Goal: Task Accomplishment & Management: Manage account settings

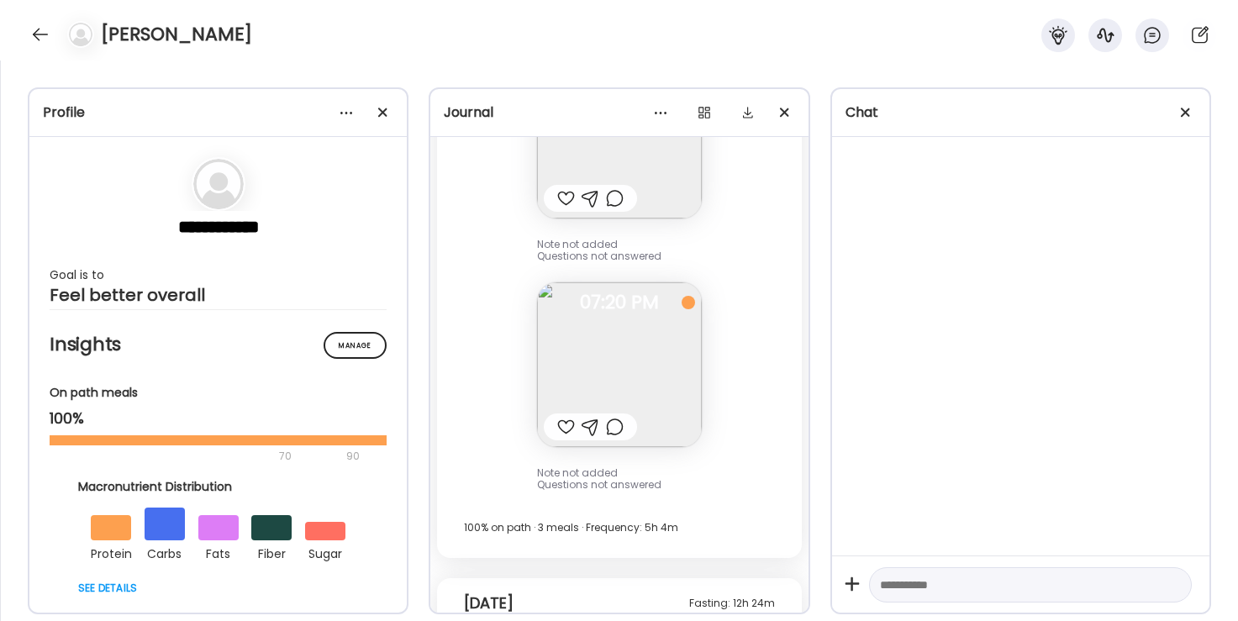
scroll to position [831, 0]
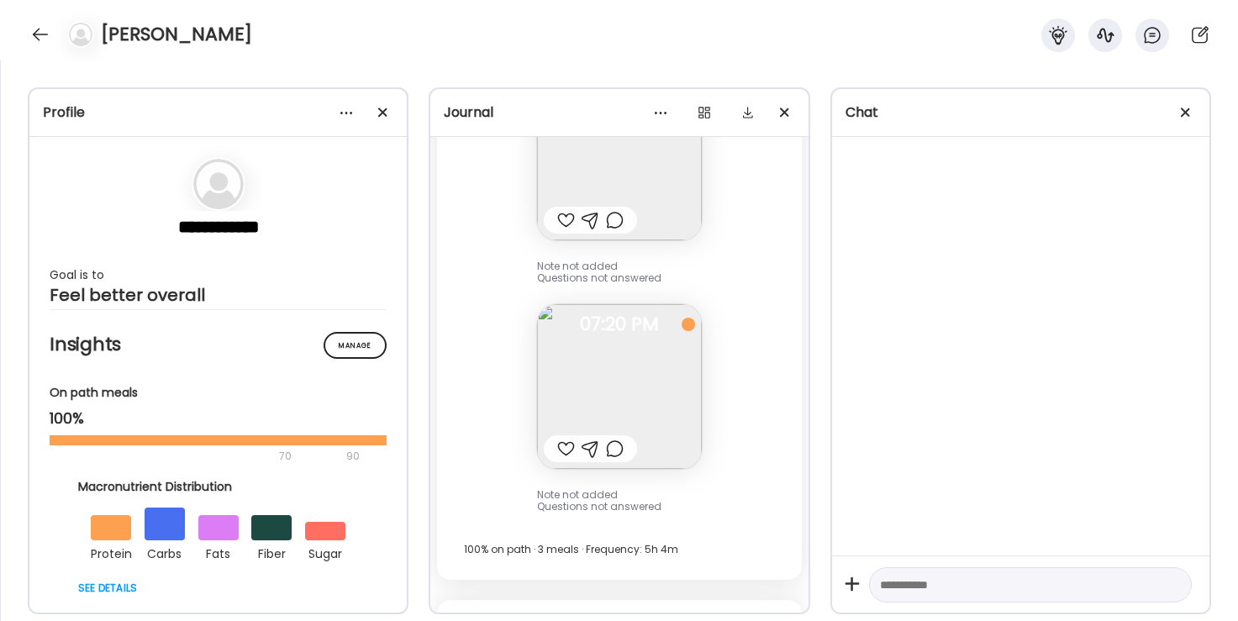
click at [681, 393] on img at bounding box center [619, 386] width 165 height 165
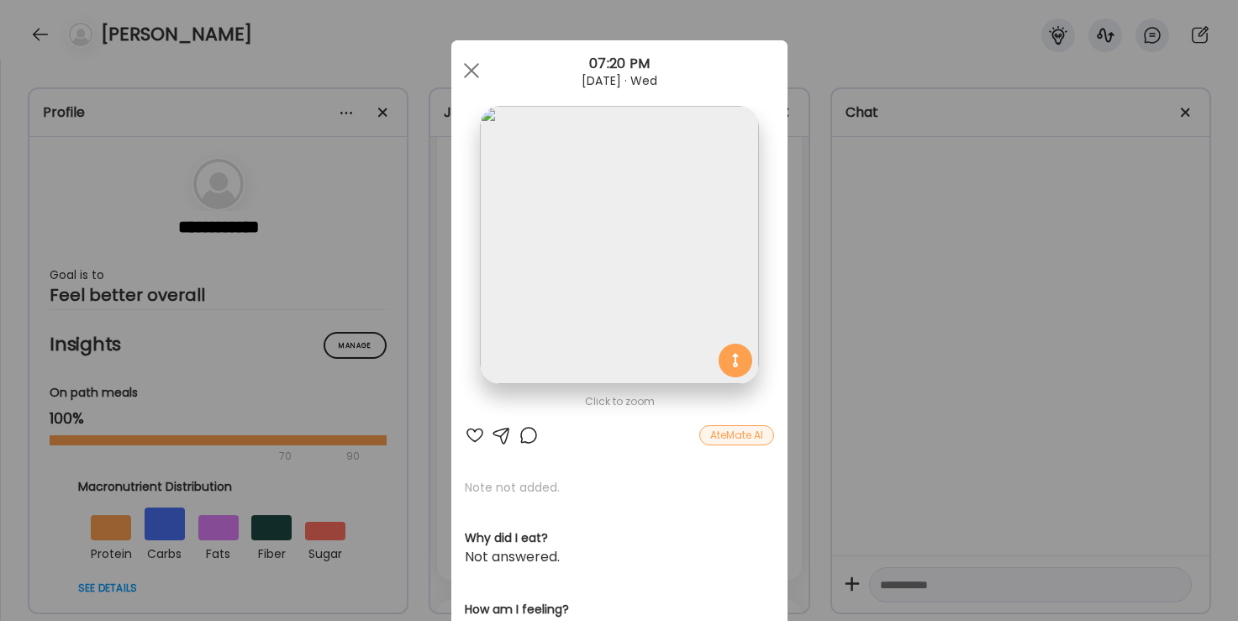
click at [896, 331] on div "Ate Coach Dashboard Wahoo! It’s official Take a moment to set up your Coach Pro…" at bounding box center [619, 310] width 1238 height 621
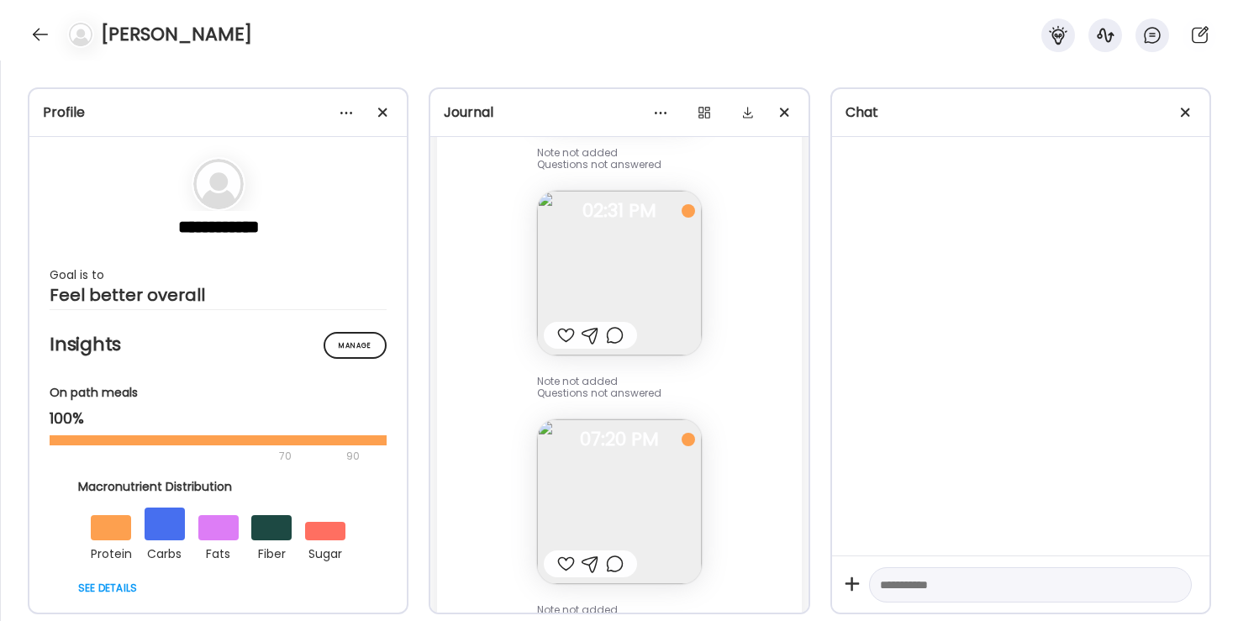
scroll to position [695, 0]
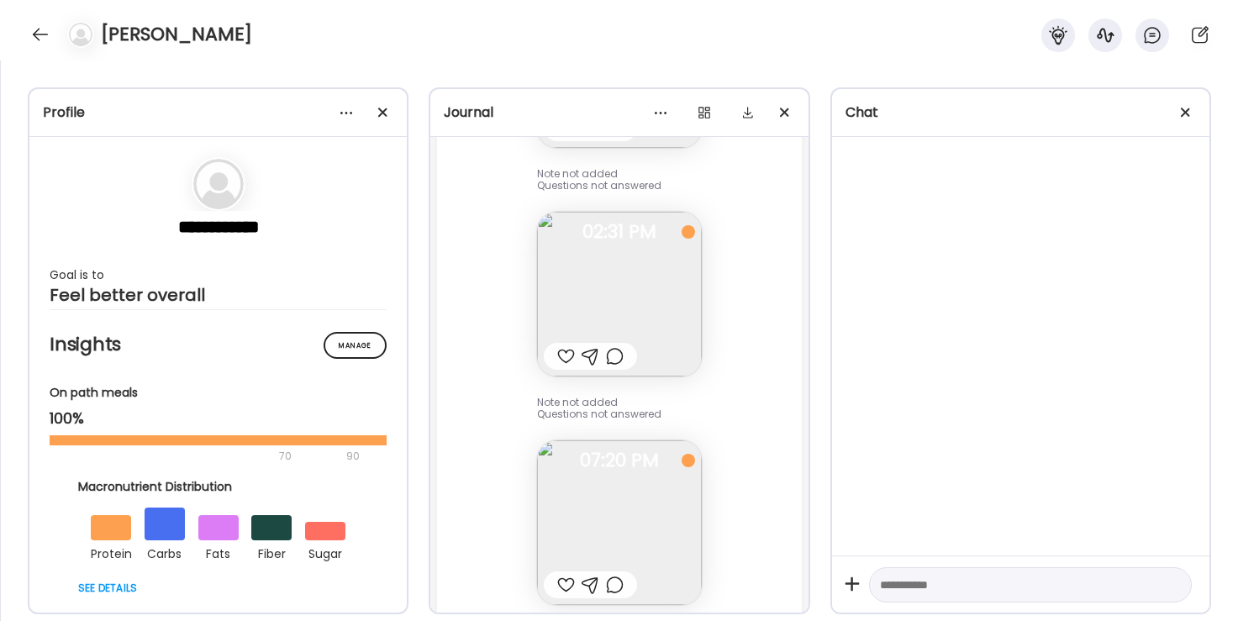
click at [652, 303] on img at bounding box center [619, 294] width 165 height 165
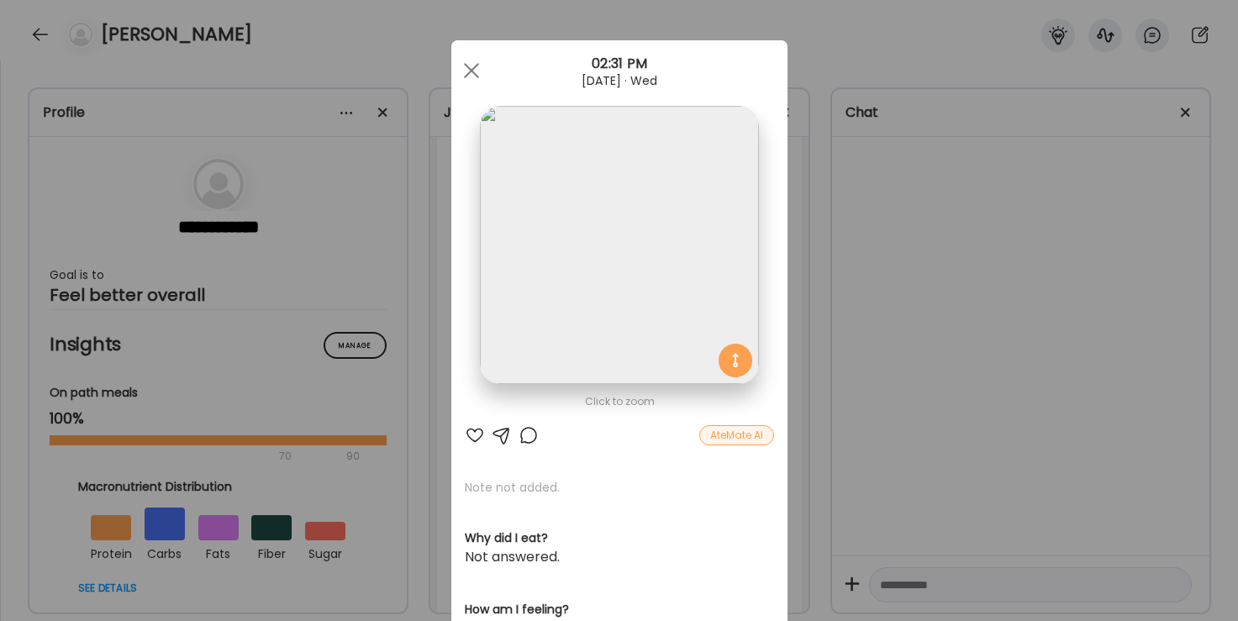
click at [960, 272] on div "Ate Coach Dashboard Wahoo! It’s official Take a moment to set up your Coach Pro…" at bounding box center [619, 310] width 1238 height 621
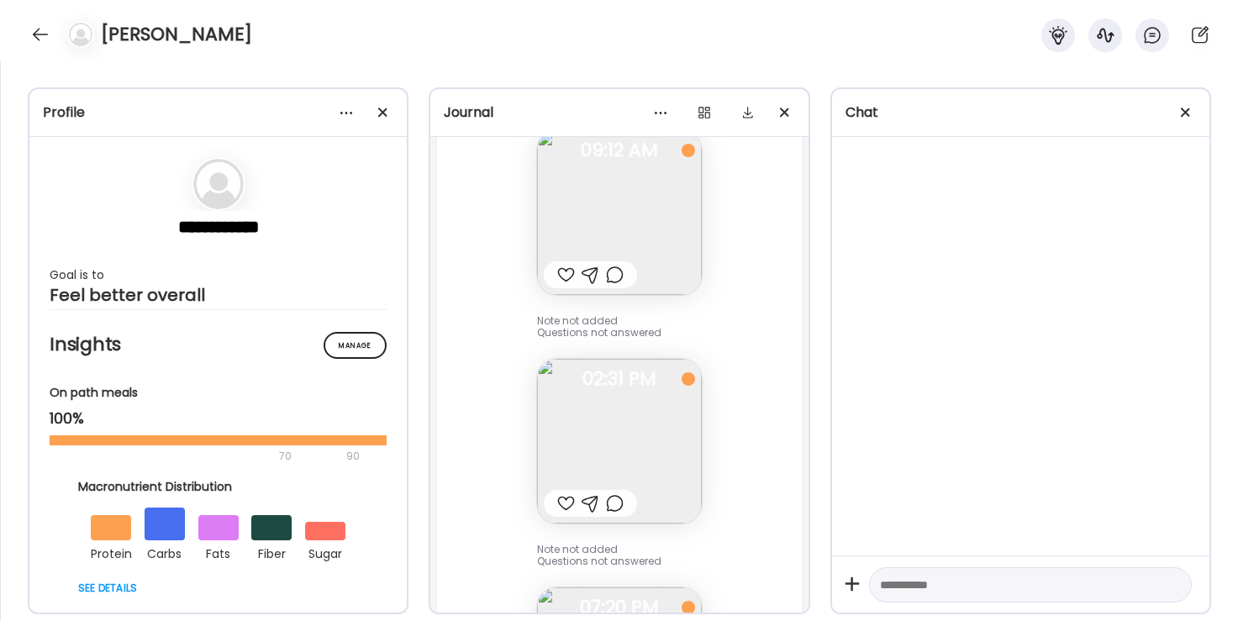
scroll to position [442, 0]
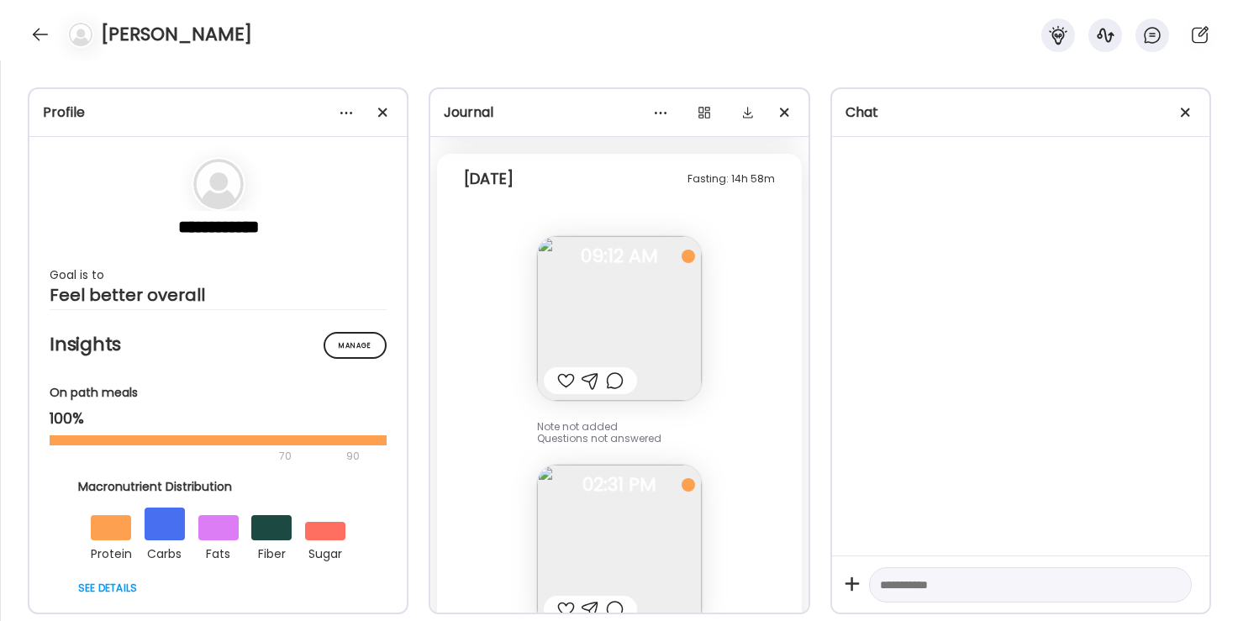
click at [645, 325] on img at bounding box center [619, 318] width 165 height 165
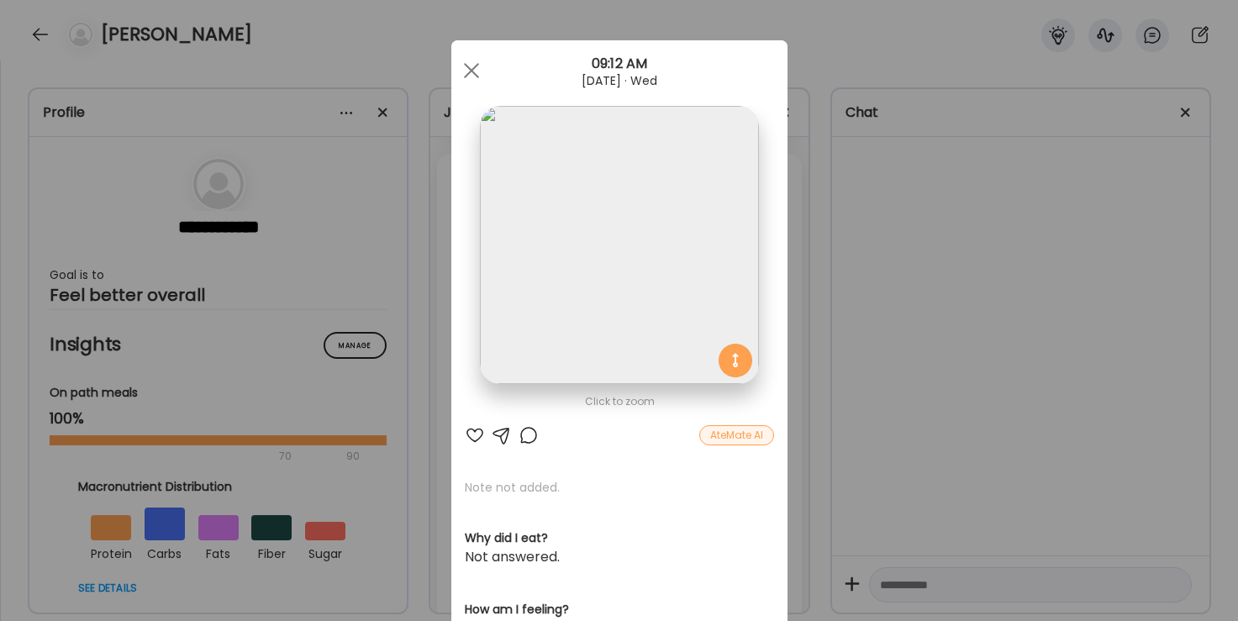
click at [937, 401] on div "Ate Coach Dashboard Wahoo! It’s official Take a moment to set up your Coach Pro…" at bounding box center [619, 310] width 1238 height 621
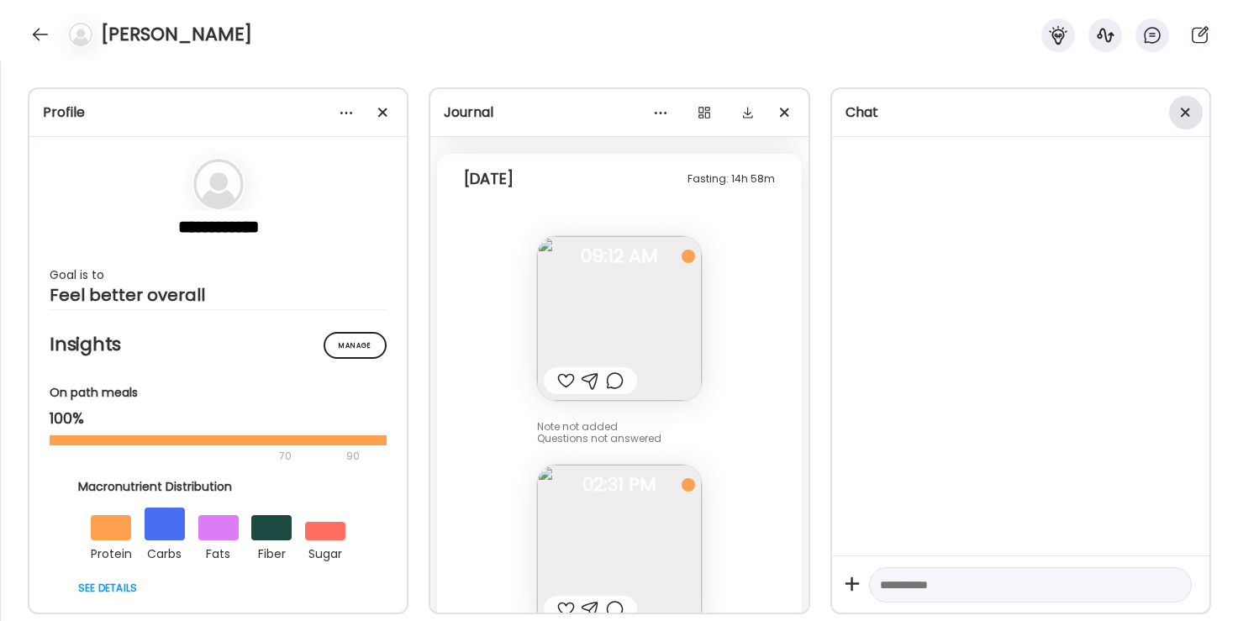
click at [1186, 114] on div at bounding box center [1186, 113] width 34 height 34
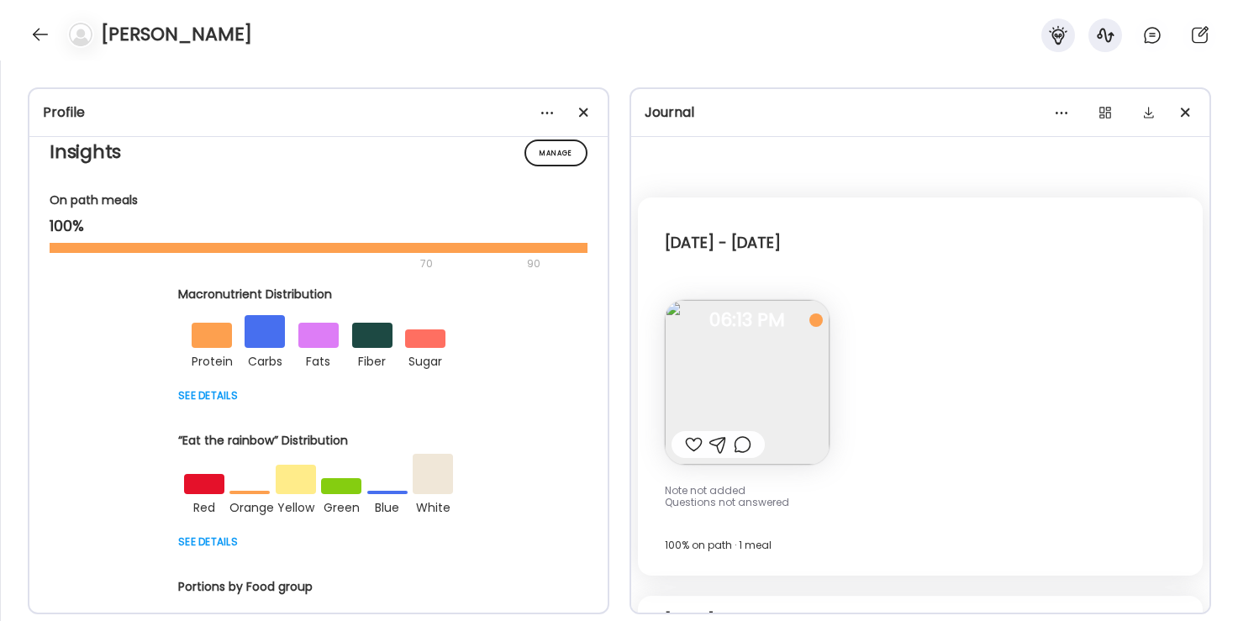
scroll to position [0, 0]
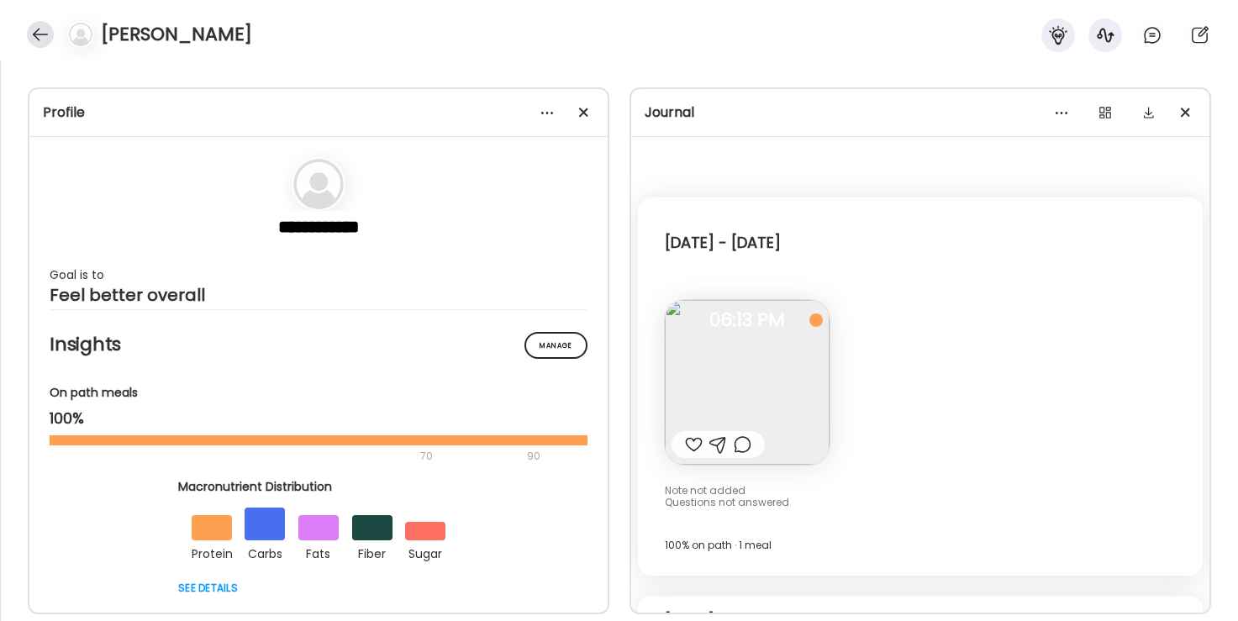
click at [38, 43] on div at bounding box center [40, 34] width 27 height 27
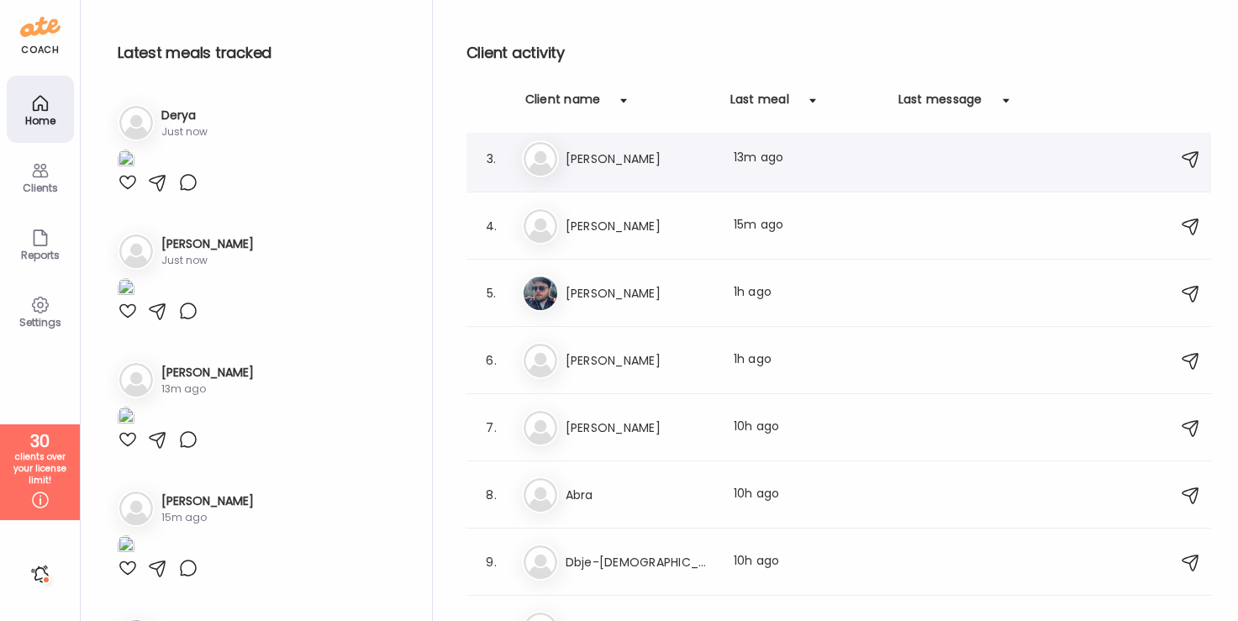
scroll to position [140, 0]
click at [647, 356] on h3 "[PERSON_NAME]" at bounding box center [640, 362] width 148 height 20
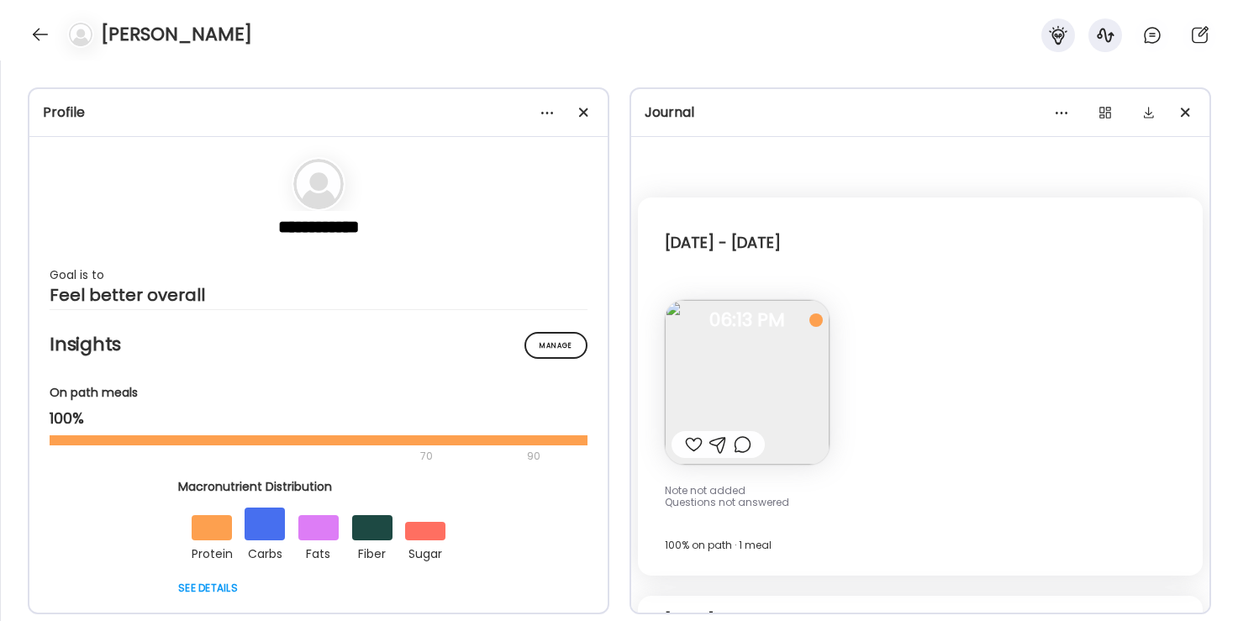
click at [1026, 301] on div "[DATE] - [DATE] Note not added Questions not answered 06:13 PM [DATE] - [DATE] …" at bounding box center [920, 387] width 565 height 378
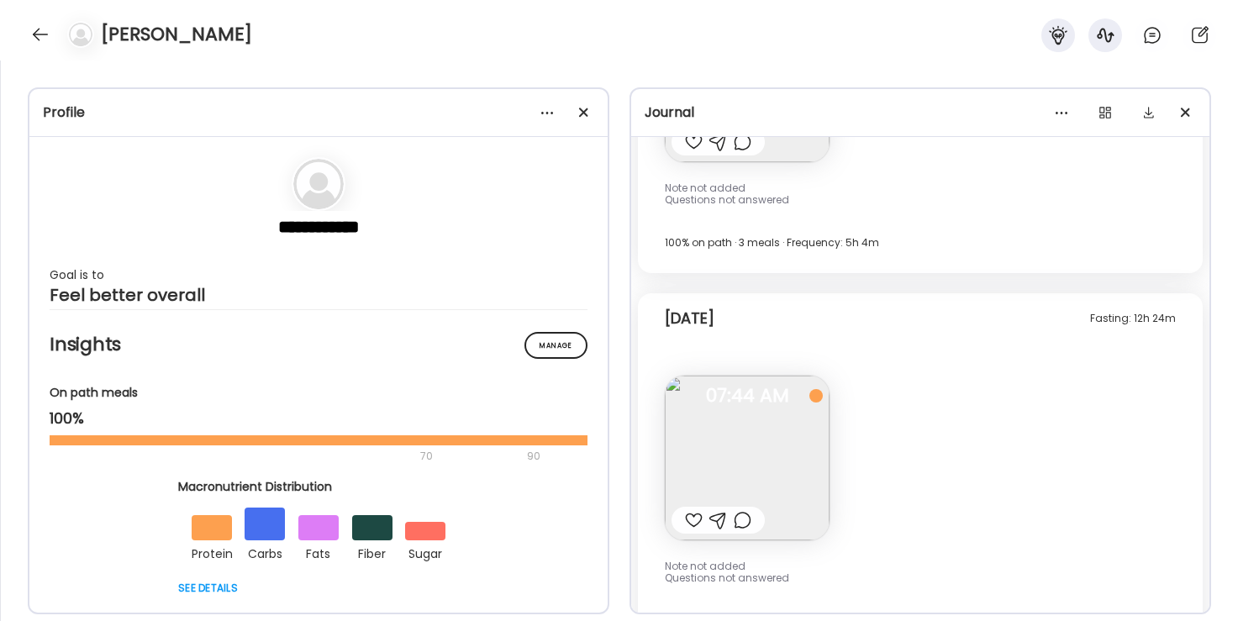
scroll to position [955, 0]
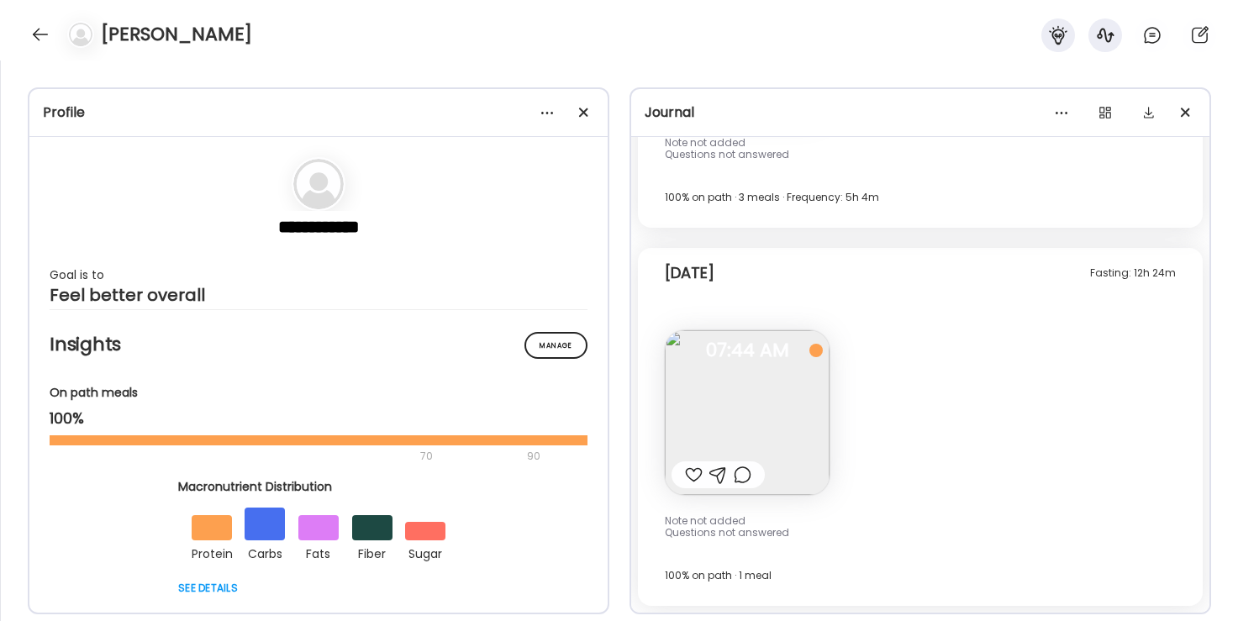
click at [1089, 344] on div "Fasting: 12h 24m [DATE] Note not added Questions not answered 07:44 AM [DATE] 1…" at bounding box center [920, 427] width 565 height 358
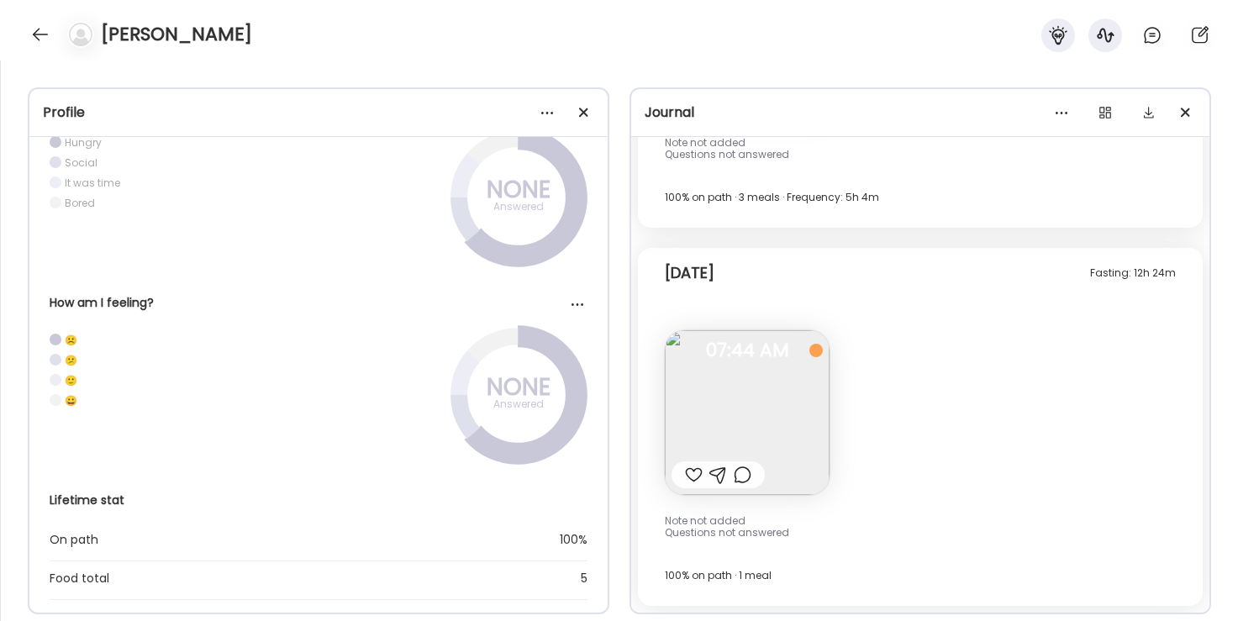
scroll to position [208, 0]
click at [37, 36] on div at bounding box center [40, 34] width 27 height 27
click at [37, 0] on div "coach Home Clients Coaches Teams Reports Settings 60 clients over your license …" at bounding box center [619, 0] width 1238 height 0
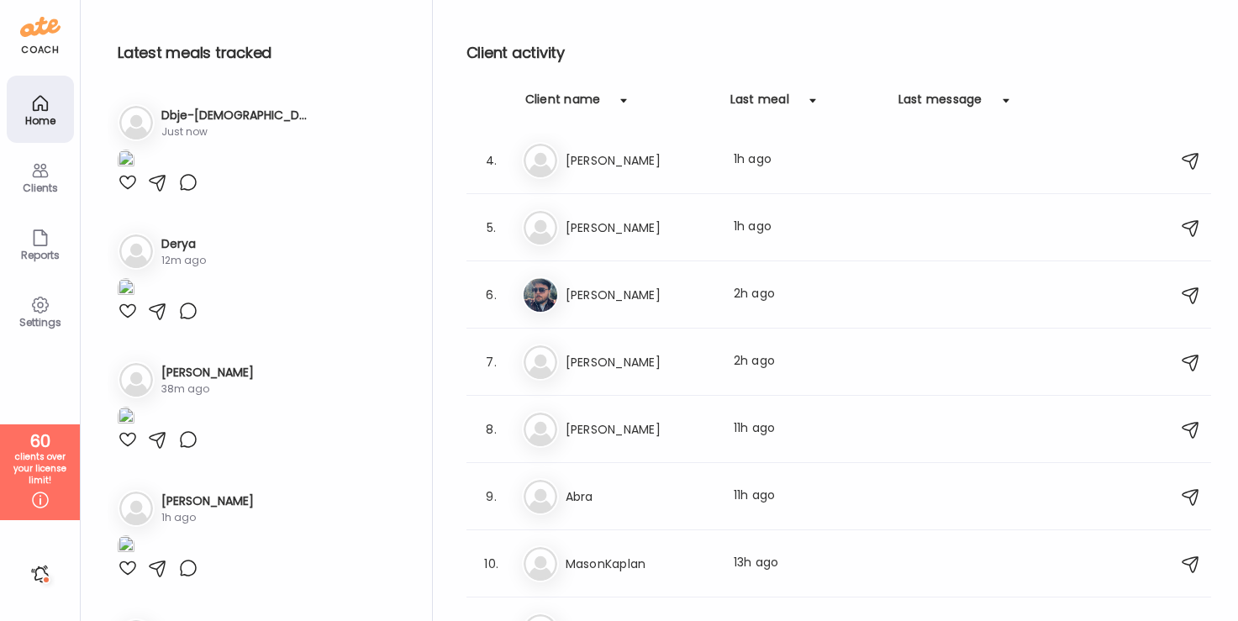
click at [53, 309] on div "Settings" at bounding box center [40, 310] width 67 height 67
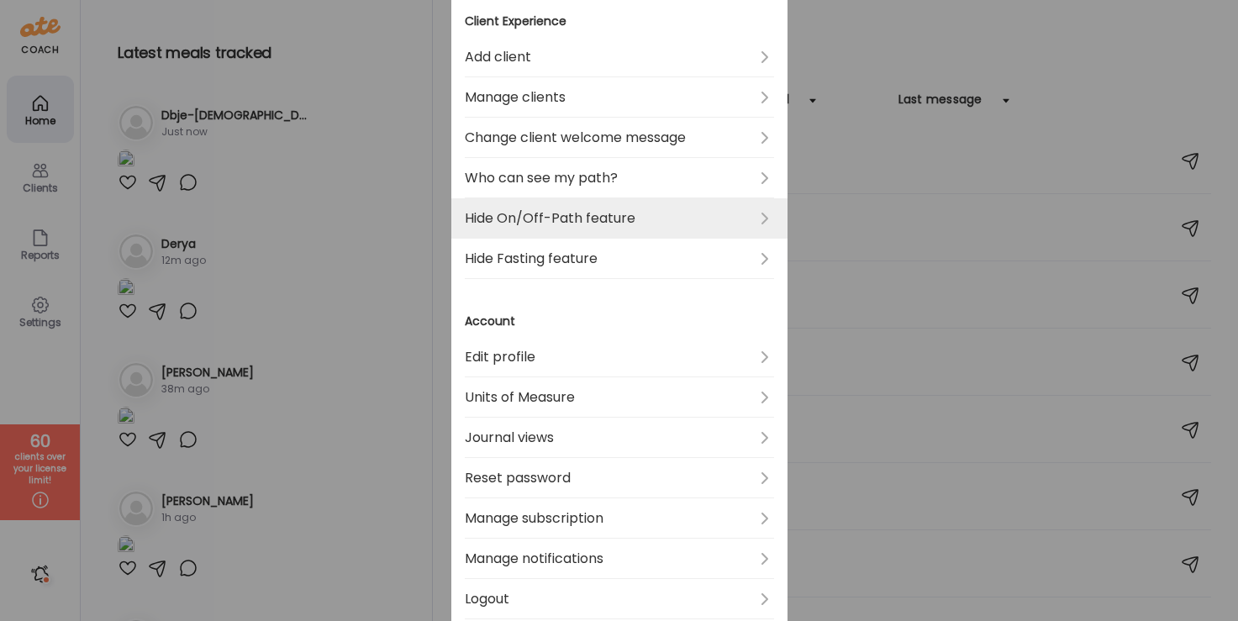
scroll to position [311, 0]
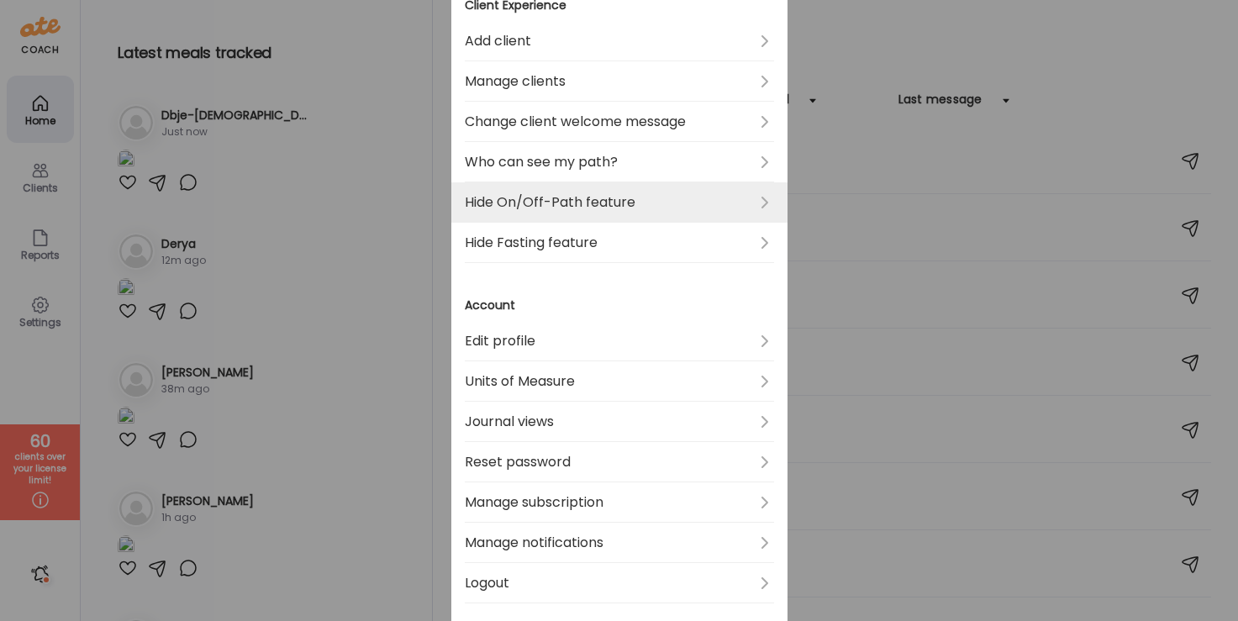
click at [674, 203] on link "Hide On/Off-Path feature" at bounding box center [619, 202] width 309 height 40
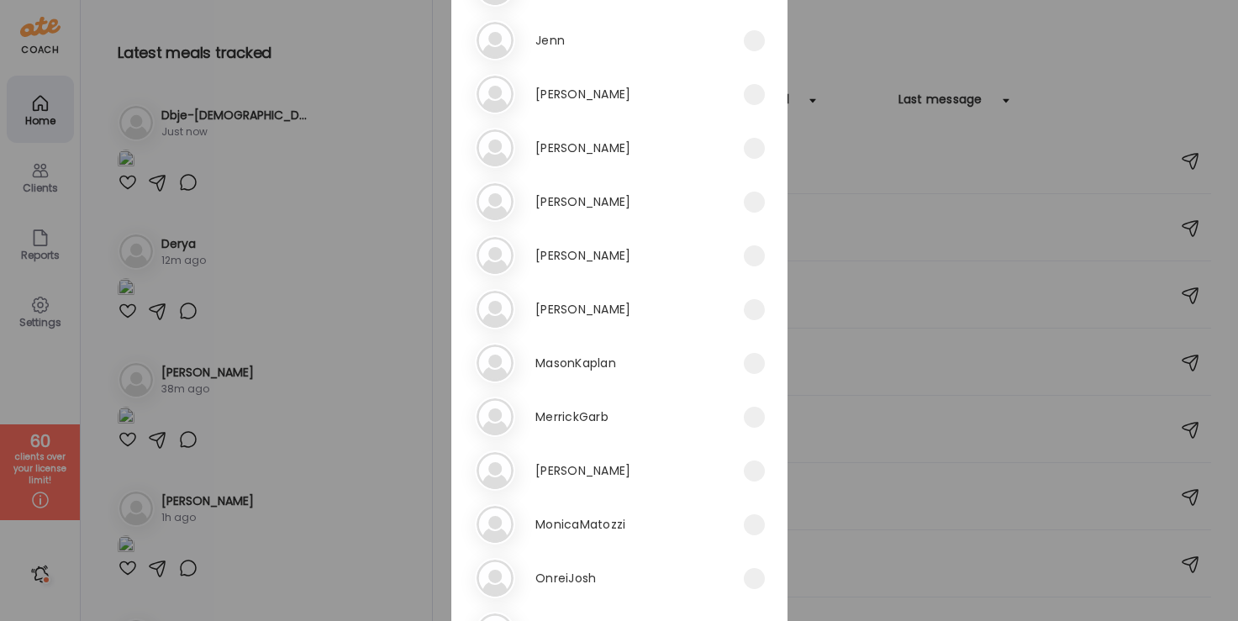
scroll to position [1446, 0]
click at [744, 192] on span at bounding box center [754, 201] width 21 height 21
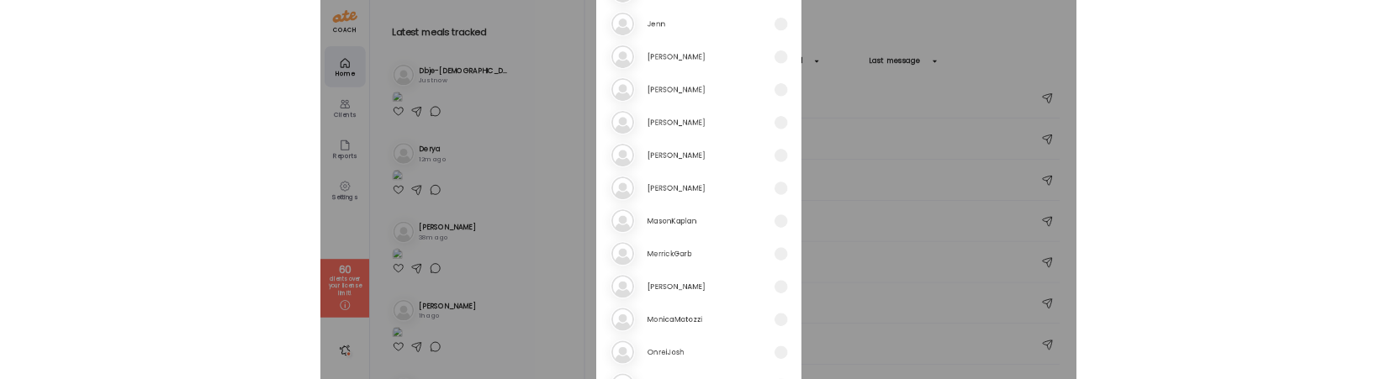
scroll to position [1776, 0]
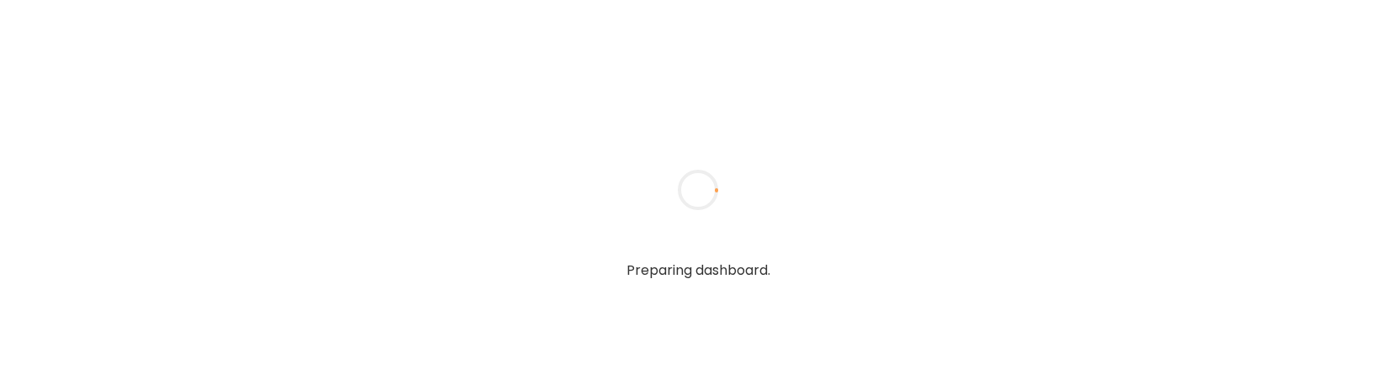
type input "**********"
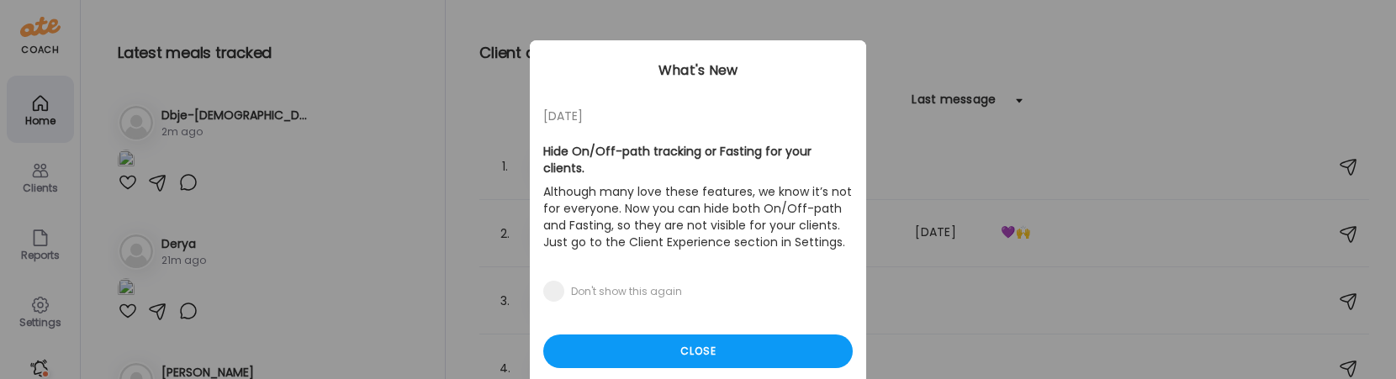
click at [40, 172] on div "Ate Coach Dashboard Wahoo! It’s official Take a moment to set up your Coach Pro…" at bounding box center [698, 189] width 1396 height 379
click at [651, 337] on div "Close" at bounding box center [697, 352] width 309 height 34
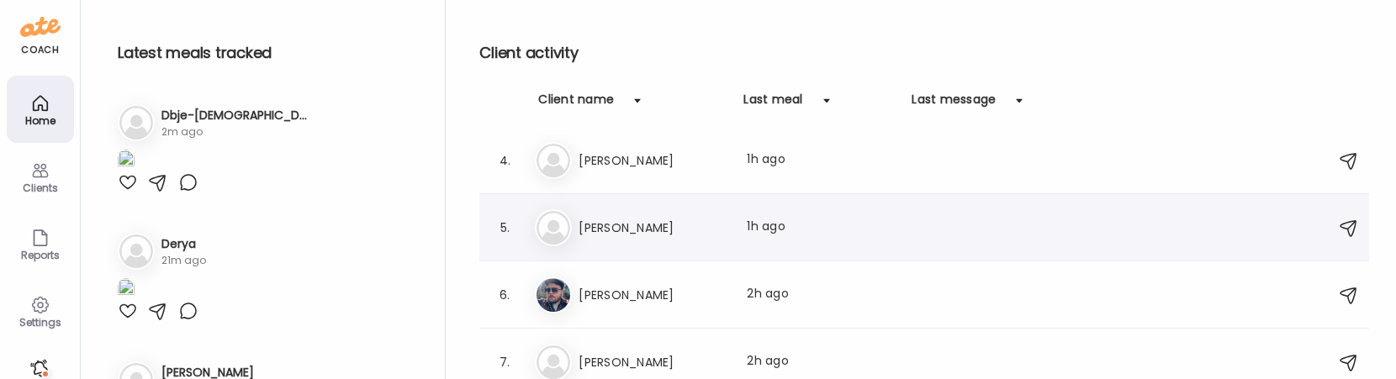
scroll to position [220, 0]
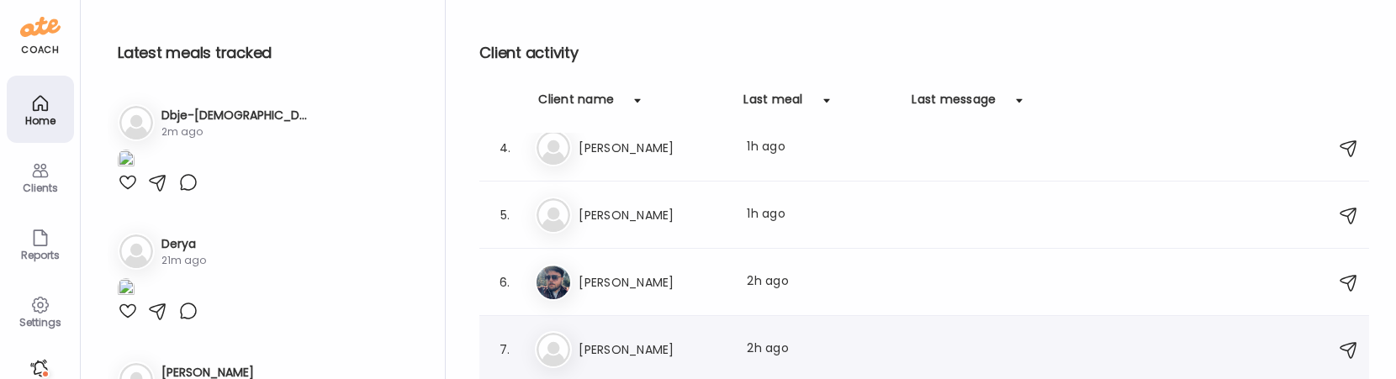
click at [664, 344] on h3 "[PERSON_NAME]" at bounding box center [652, 350] width 148 height 20
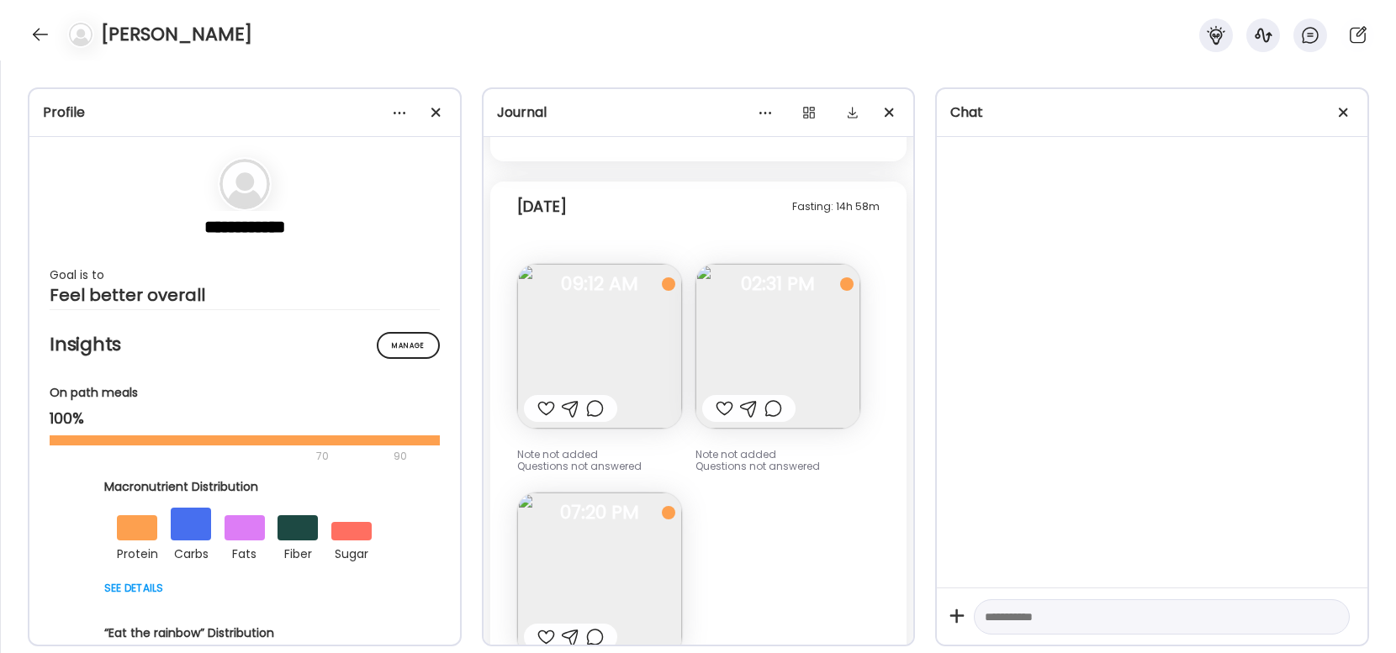
scroll to position [410, 0]
click at [815, 359] on img at bounding box center [777, 350] width 165 height 165
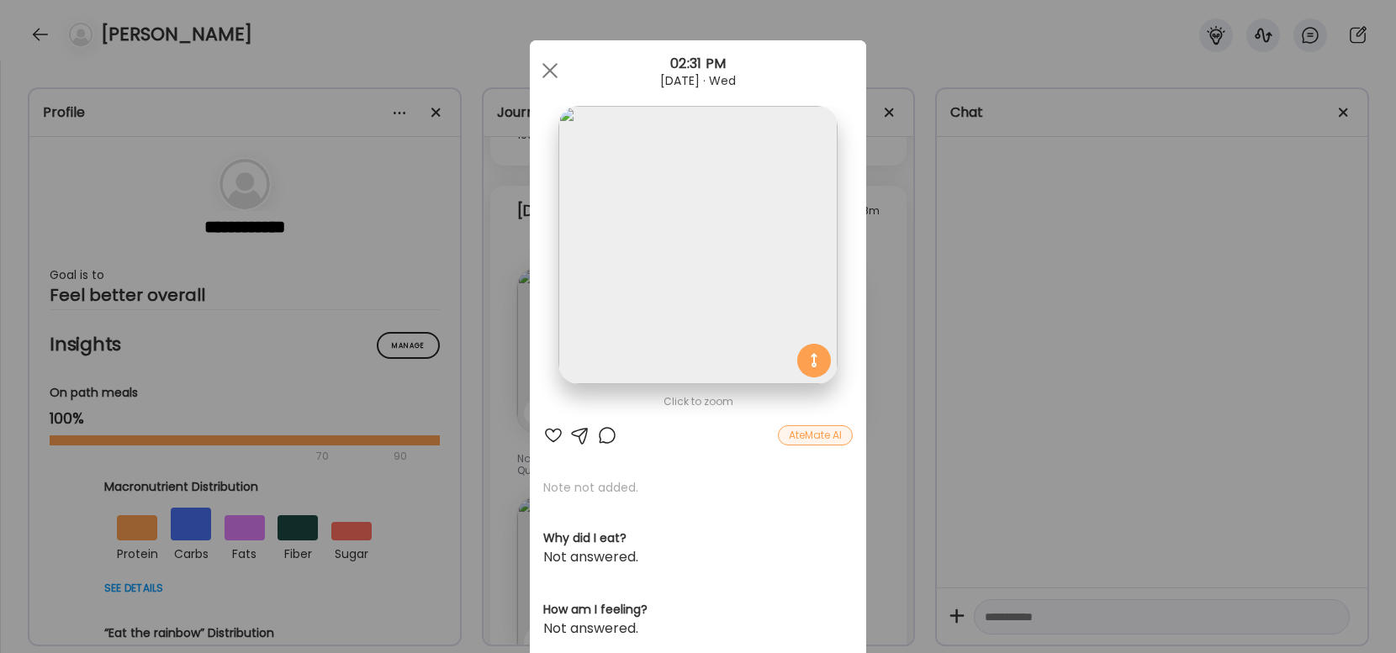
click at [1001, 378] on div "Ate Coach Dashboard Wahoo! It’s official Take a moment to set up your Coach Pro…" at bounding box center [698, 326] width 1396 height 653
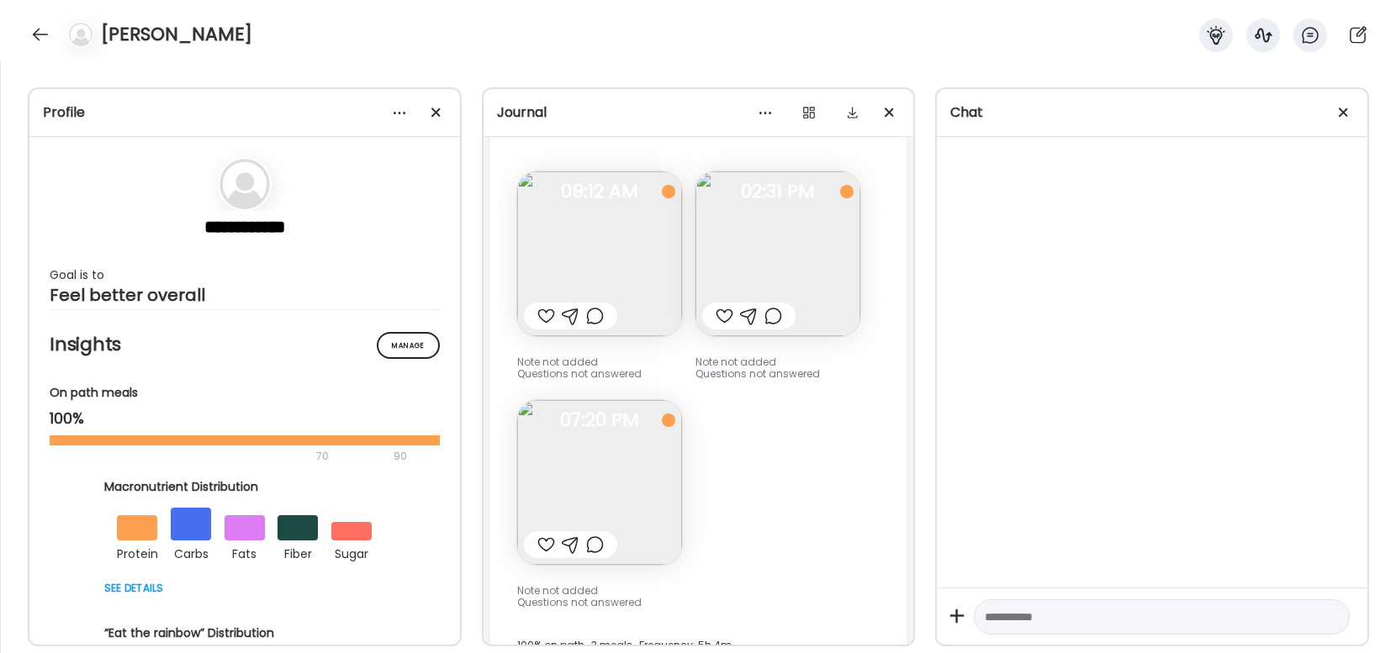
scroll to position [502, 0]
